Goal: Find specific page/section: Find specific page/section

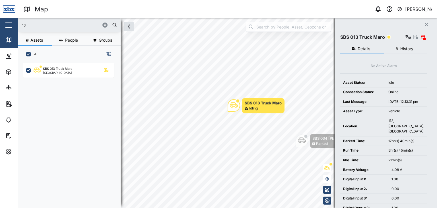
scroll to position [138, 89]
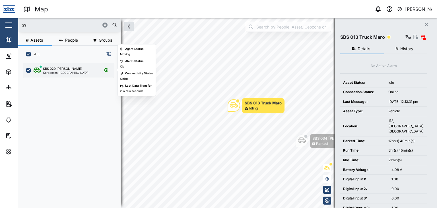
click at [74, 72] on div "Korobosea, [GEOGRAPHIC_DATA]" at bounding box center [65, 72] width 45 height 3
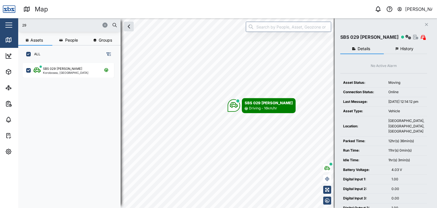
drag, startPoint x: 37, startPoint y: 29, endPoint x: 18, endPoint y: 16, distance: 23.0
click at [18, 16] on div "Map 0 [PERSON_NAME] Close Map Dashboard Assets ATS Camera Generator Personnel T…" at bounding box center [218, 104] width 437 height 208
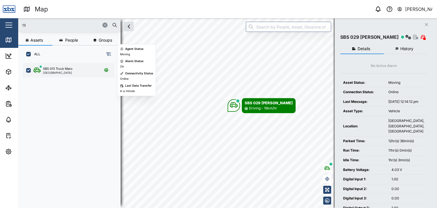
click at [67, 74] on div "SBS 013 Truck Maro [GEOGRAPHIC_DATA]" at bounding box center [68, 70] width 91 height 15
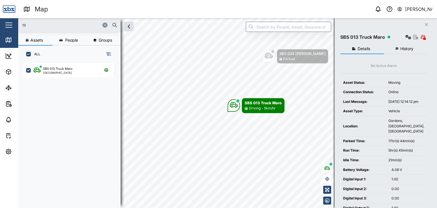
drag, startPoint x: 33, startPoint y: 26, endPoint x: 12, endPoint y: 20, distance: 21.4
click at [12, 20] on div "Map 0 [PERSON_NAME] Close Map Dashboard Assets ATS Camera Generator Personnel T…" at bounding box center [218, 104] width 437 height 208
drag, startPoint x: 33, startPoint y: 28, endPoint x: 20, endPoint y: 26, distance: 13.1
click at [20, 26] on div "32" at bounding box center [69, 25] width 102 height 14
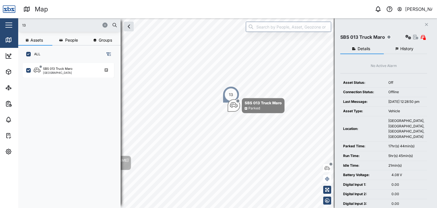
drag, startPoint x: 29, startPoint y: 26, endPoint x: 14, endPoint y: 25, distance: 15.2
click at [14, 25] on div "Map 0 [PERSON_NAME] Close Map Dashboard Assets ATS Camera Generator Personnel T…" at bounding box center [218, 104] width 437 height 208
drag, startPoint x: 25, startPoint y: 26, endPoint x: 35, endPoint y: 25, distance: 9.8
click at [24, 26] on input "13" at bounding box center [70, 25] width 96 height 9
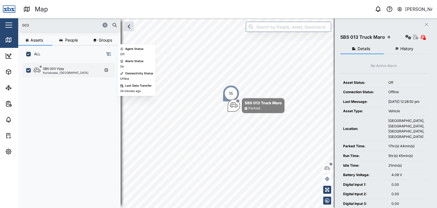
click at [63, 75] on div "SBS 003 [PERSON_NAME], [GEOGRAPHIC_DATA]" at bounding box center [68, 70] width 91 height 15
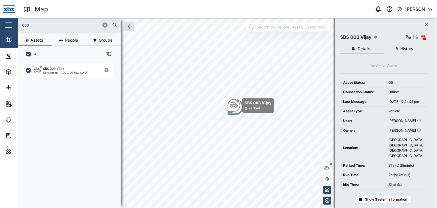
drag, startPoint x: 33, startPoint y: 28, endPoint x: 8, endPoint y: 25, distance: 25.2
click at [8, 25] on div "Map 0 [PERSON_NAME] Close Map Dashboard Assets ATS Camera Generator Personnel T…" at bounding box center [218, 104] width 437 height 208
type input "32"
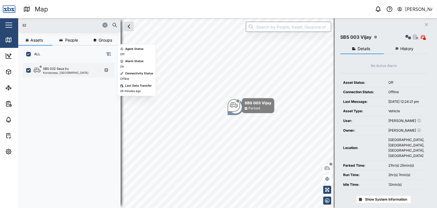
click at [71, 74] on div "SBS 032 Saua Iru Korobosea, [GEOGRAPHIC_DATA]" at bounding box center [68, 70] width 91 height 15
